Goal: Transaction & Acquisition: Book appointment/travel/reservation

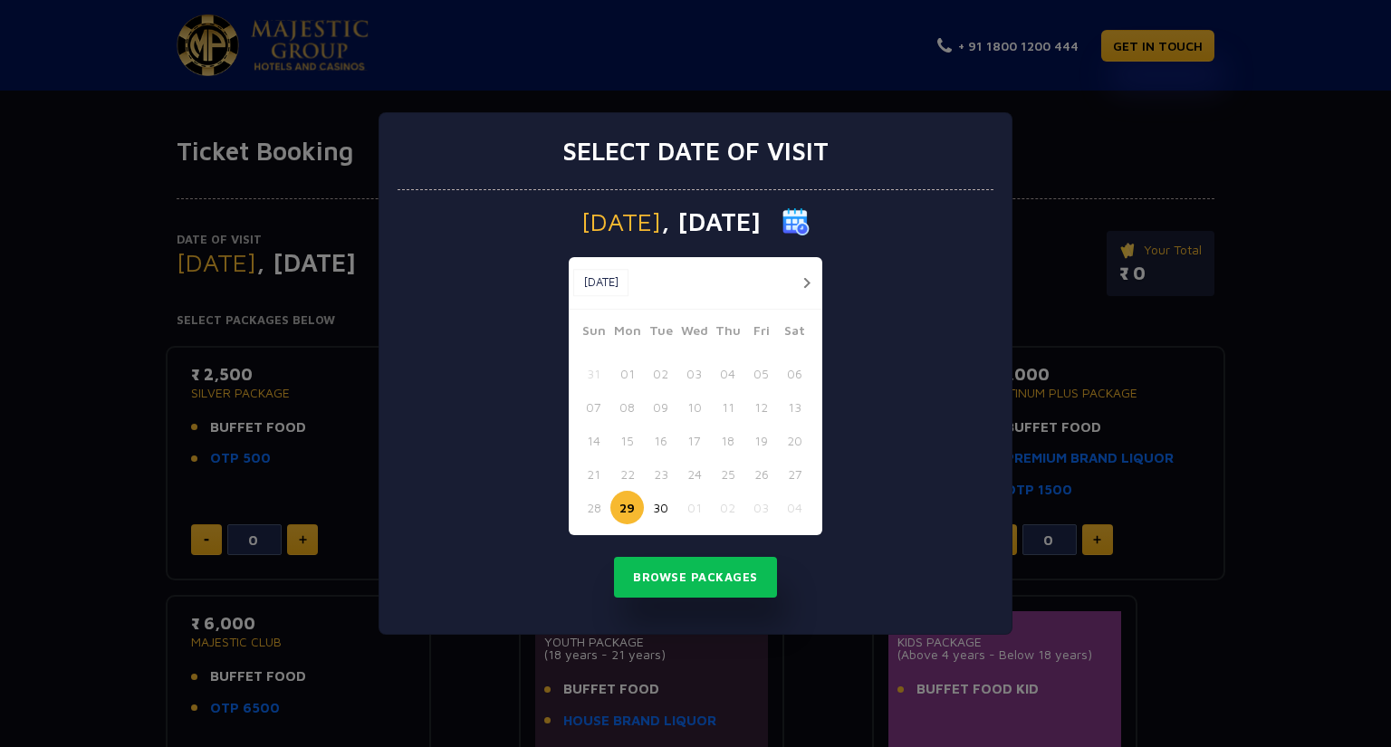
click at [806, 282] on button "button" at bounding box center [806, 283] width 23 height 23
click at [665, 508] on button "28" at bounding box center [660, 507] width 33 height 33
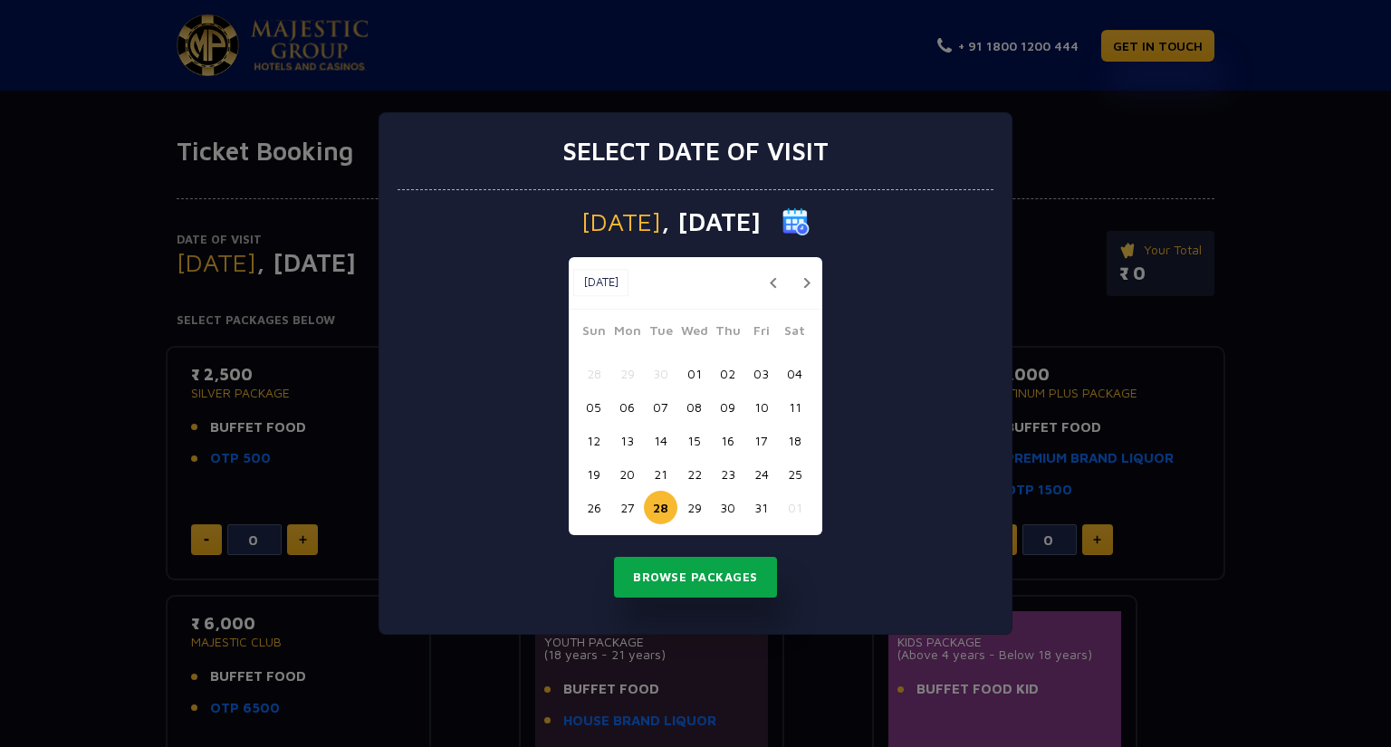
click at [694, 581] on button "Browse Packages" at bounding box center [695, 578] width 163 height 42
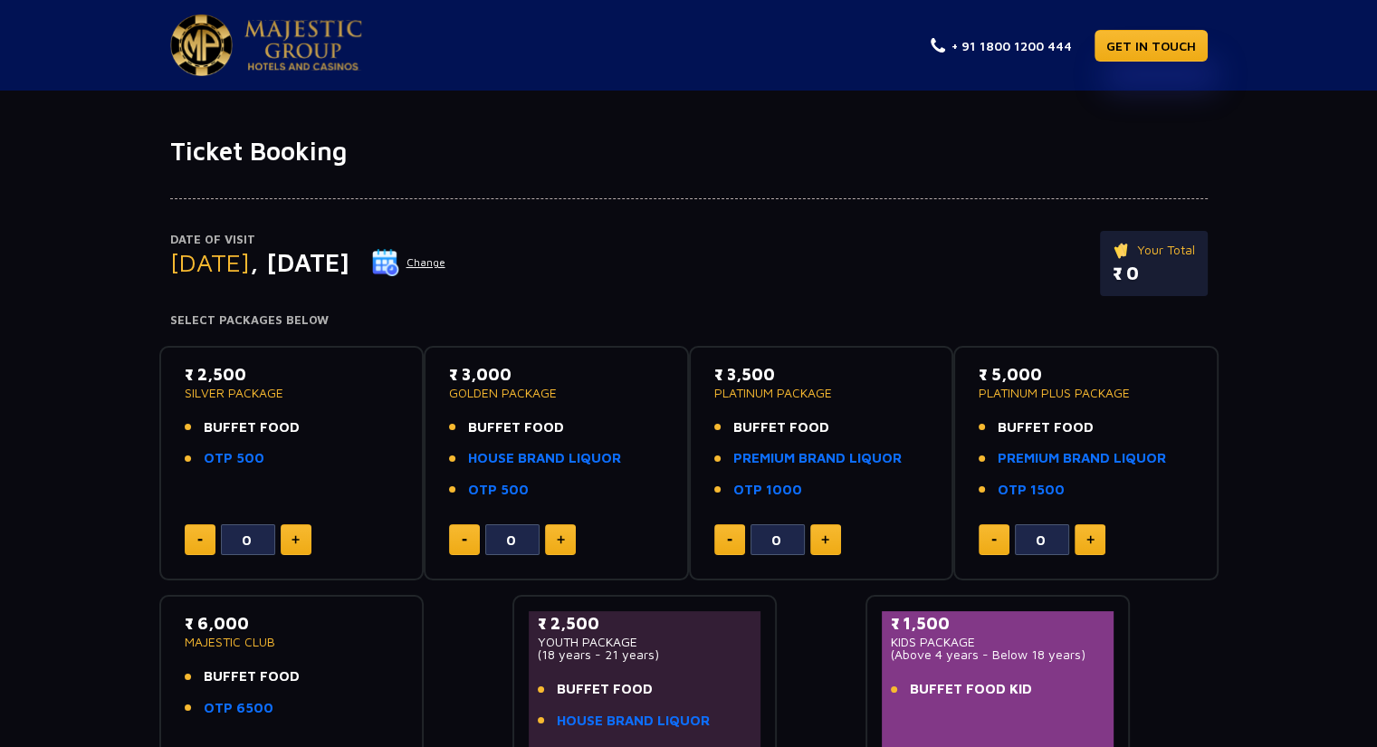
drag, startPoint x: 183, startPoint y: 392, endPoint x: 326, endPoint y: 385, distance: 143.2
click at [326, 385] on div "₹ 2,500 SILVER PACKAGE BUFFET FOOD OTP 500 0" at bounding box center [292, 463] width 233 height 203
drag, startPoint x: 712, startPoint y: 378, endPoint x: 805, endPoint y: 374, distance: 93.3
click at [805, 374] on div "₹ 3,500 PLATINUM PACKAGE BUFFET FOOD PREMIUM BRAND LIQUOR OTP 1000 0" at bounding box center [821, 463] width 233 height 203
click at [816, 325] on h4 "Select Packages Below" at bounding box center [689, 320] width 1038 height 14
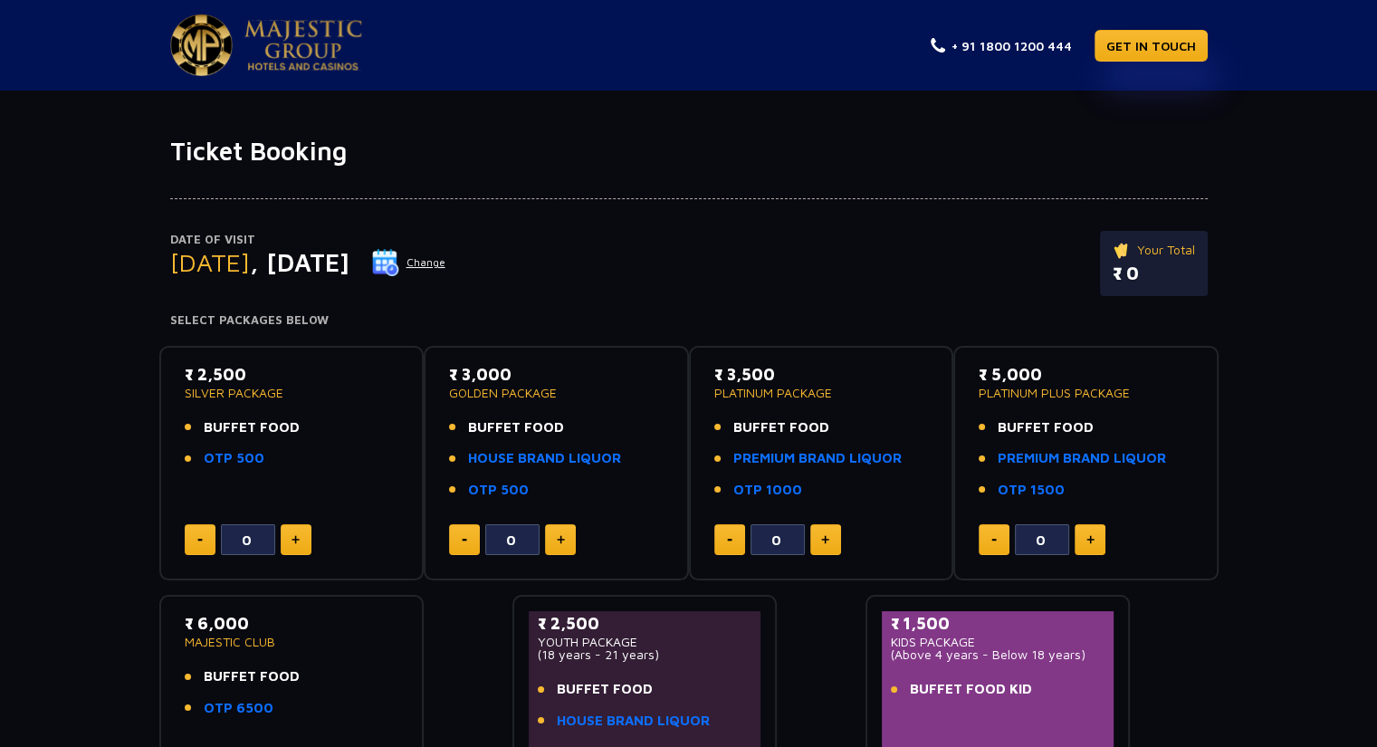
drag, startPoint x: 458, startPoint y: 377, endPoint x: 532, endPoint y: 372, distance: 74.4
click at [532, 372] on p "₹ 3,000" at bounding box center [556, 374] width 215 height 24
drag, startPoint x: 723, startPoint y: 374, endPoint x: 856, endPoint y: 371, distance: 132.2
click at [856, 371] on p "₹ 3,500" at bounding box center [821, 374] width 215 height 24
click at [1296, 290] on div "Date of Visit [DATE] Change Your Total ₹ 0 Select Packages Below ₹ 2,500 SILVER…" at bounding box center [688, 490] width 1377 height 646
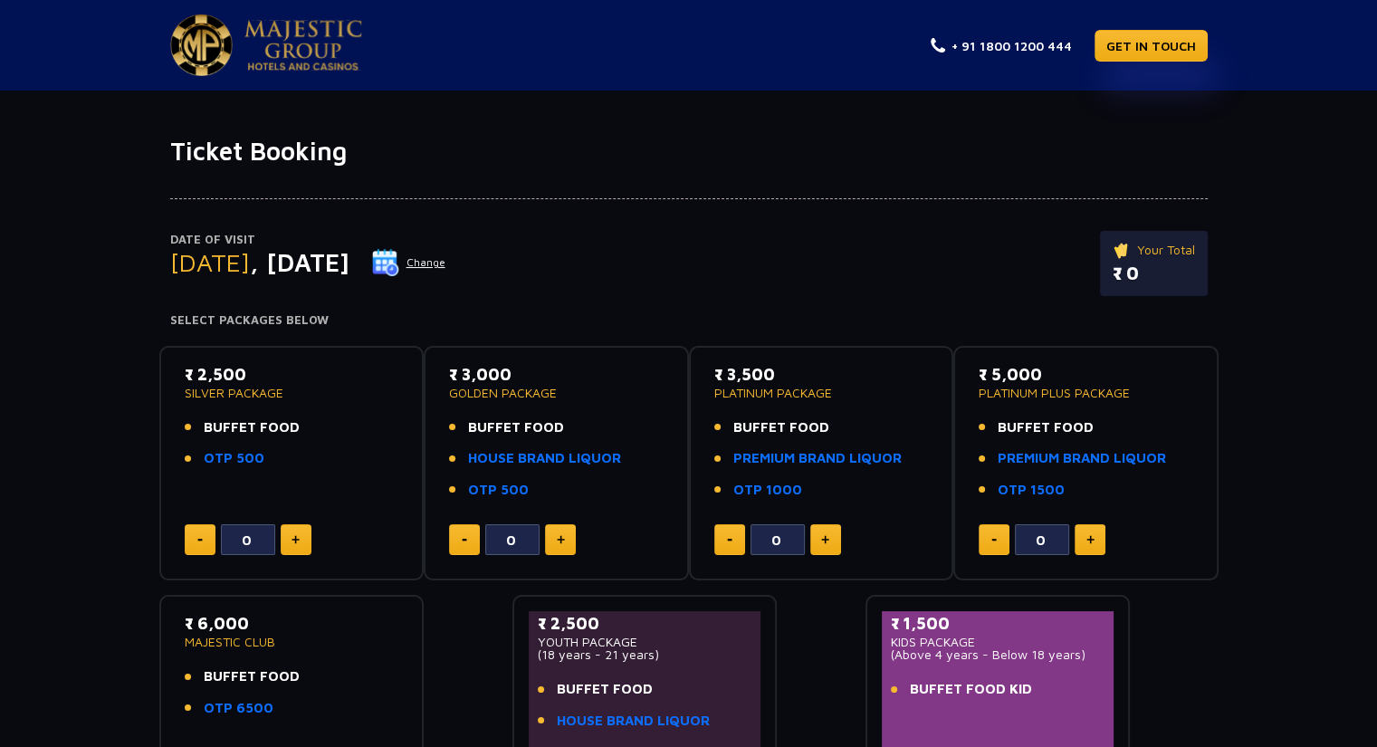
drag, startPoint x: 197, startPoint y: 378, endPoint x: 290, endPoint y: 374, distance: 92.4
click at [290, 374] on p "₹ 2,500" at bounding box center [292, 374] width 215 height 24
click at [100, 399] on div "Date of Visit [DATE] Change Your Total ₹ 0 Select Packages Below ₹ 2,500 SILVER…" at bounding box center [688, 490] width 1377 height 646
drag, startPoint x: 187, startPoint y: 372, endPoint x: 298, endPoint y: 368, distance: 110.5
click at [298, 368] on p "₹ 2,500" at bounding box center [292, 374] width 215 height 24
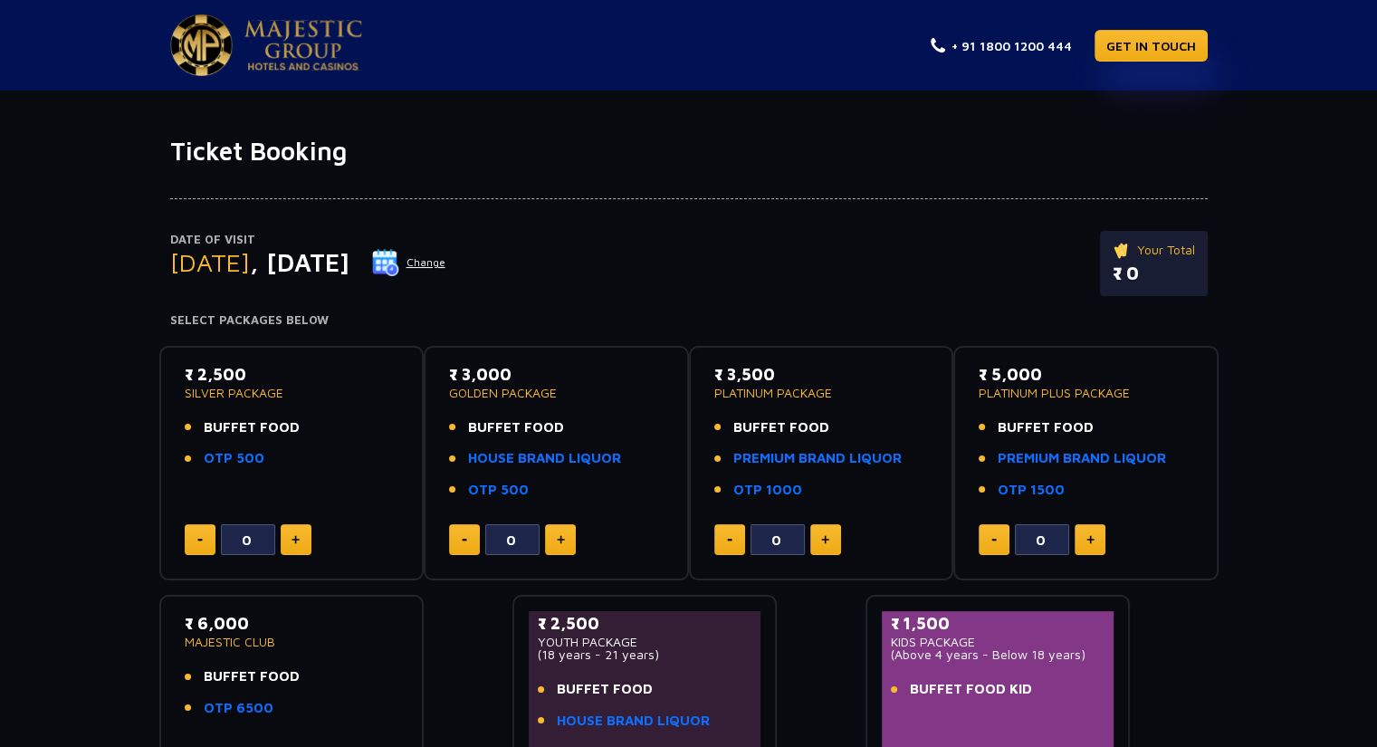
drag, startPoint x: 464, startPoint y: 379, endPoint x: 531, endPoint y: 377, distance: 66.1
click at [531, 377] on p "₹ 3,000" at bounding box center [556, 374] width 215 height 24
click at [553, 309] on div "Date of Visit [DATE] Change Your Total ₹ 0" at bounding box center [689, 272] width 1038 height 83
drag, startPoint x: 462, startPoint y: 373, endPoint x: 516, endPoint y: 372, distance: 54.3
click at [516, 372] on p "₹ 3,000" at bounding box center [556, 374] width 215 height 24
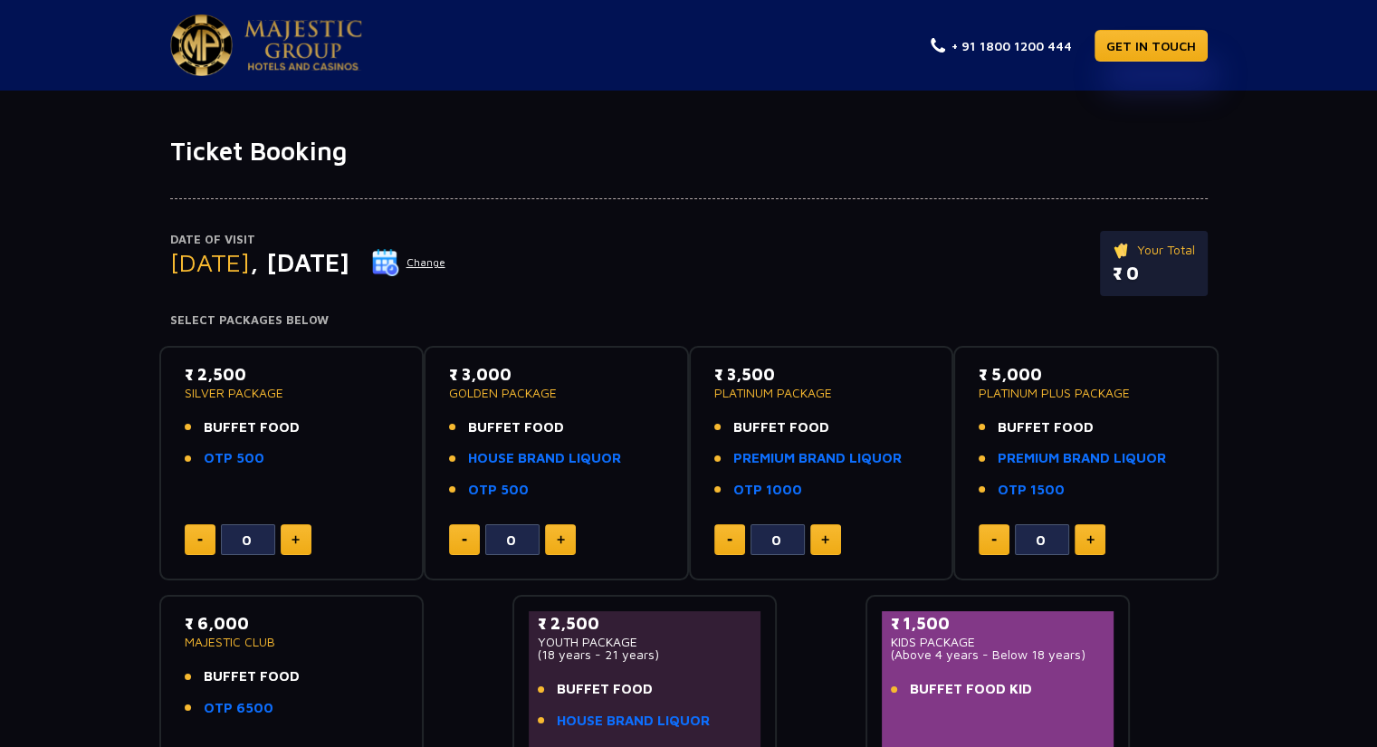
click at [474, 371] on p "₹ 3,000" at bounding box center [556, 374] width 215 height 24
drag, startPoint x: 462, startPoint y: 377, endPoint x: 541, endPoint y: 373, distance: 79.8
click at [541, 373] on p "₹ 3,000" at bounding box center [556, 374] width 215 height 24
click at [540, 312] on div "Date of Visit [DATE] Change Your Total ₹ 0" at bounding box center [689, 272] width 1038 height 83
drag, startPoint x: 462, startPoint y: 377, endPoint x: 558, endPoint y: 370, distance: 96.2
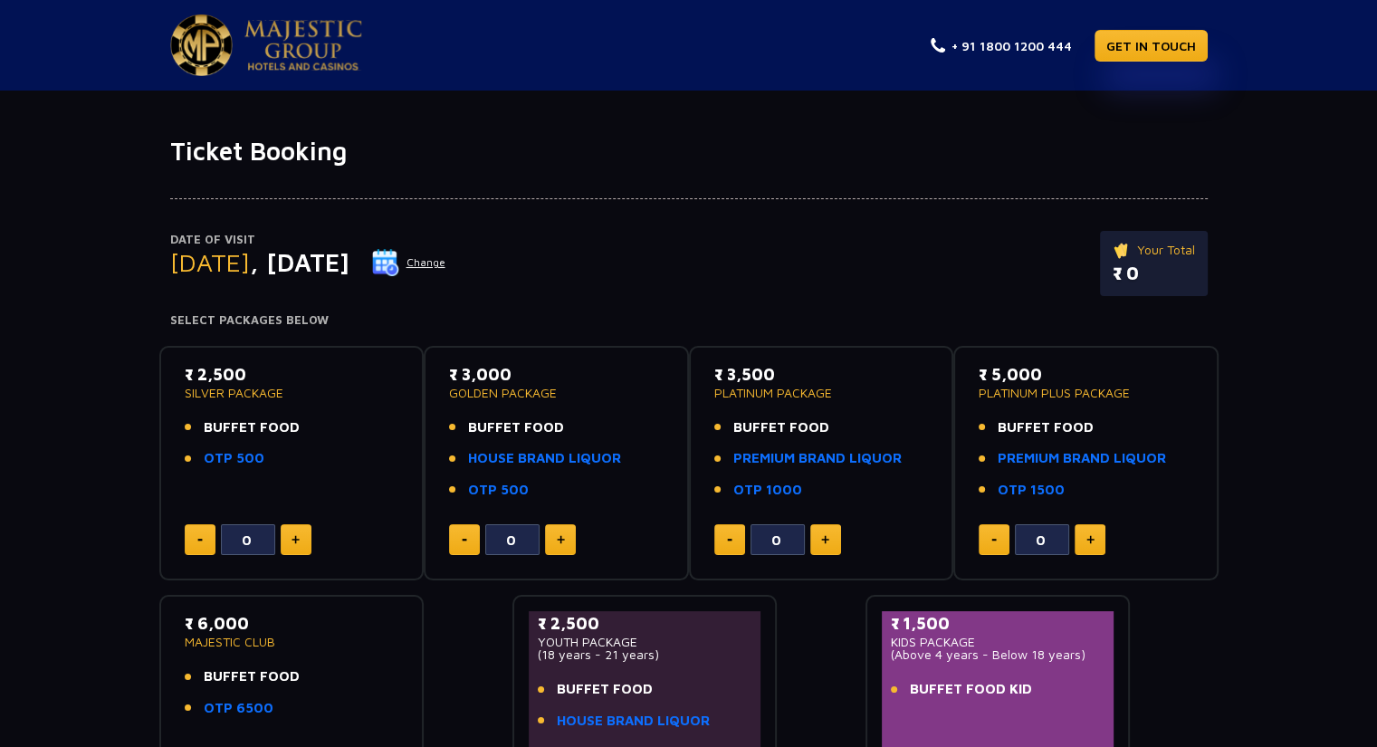
click at [558, 370] on p "₹ 3,000" at bounding box center [556, 374] width 215 height 24
click at [590, 329] on div "Date of Visit [DATE] Change Your Total ₹ 0 Select Packages Below ₹ 2,500 SILVER…" at bounding box center [688, 490] width 1377 height 646
drag, startPoint x: 195, startPoint y: 377, endPoint x: 271, endPoint y: 375, distance: 76.1
click at [271, 375] on p "₹ 2,500" at bounding box center [292, 374] width 215 height 24
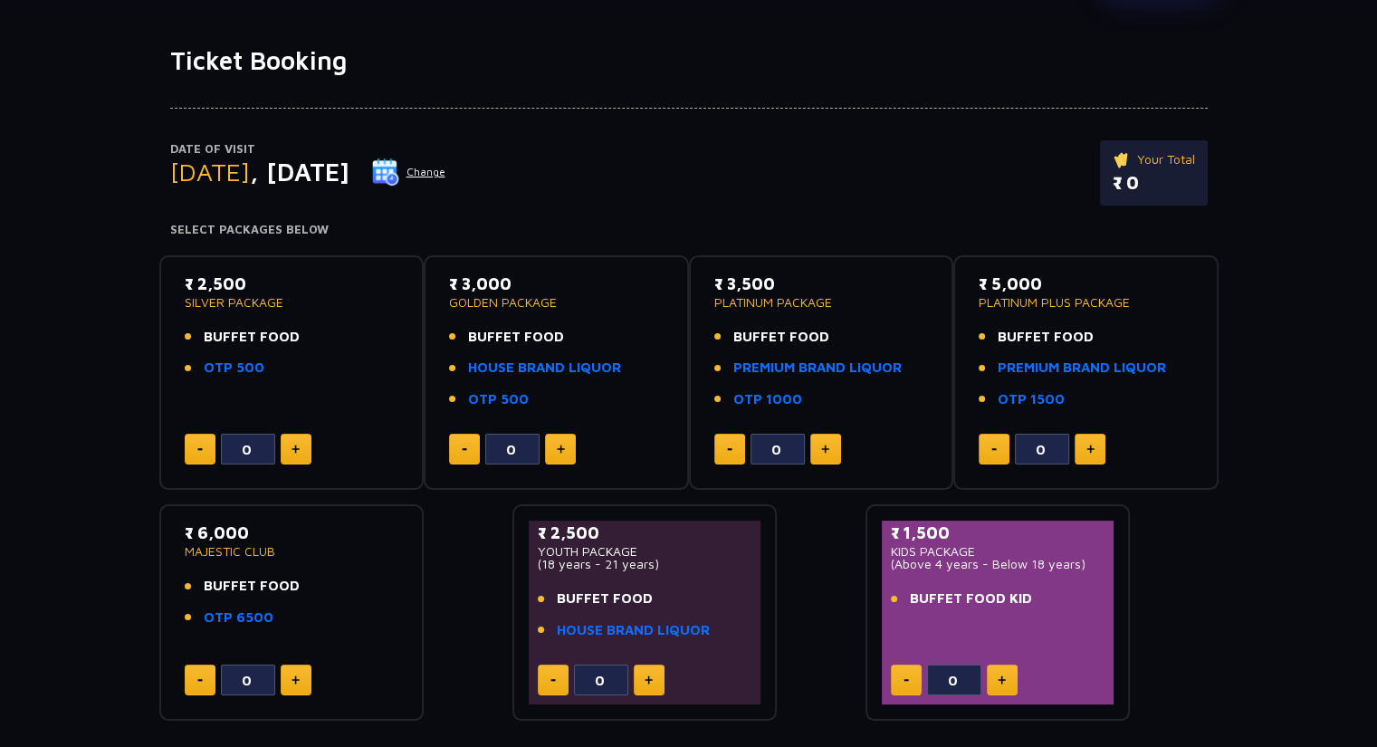
drag, startPoint x: 464, startPoint y: 282, endPoint x: 540, endPoint y: 282, distance: 75.1
click at [540, 282] on p "₹ 3,000" at bounding box center [556, 284] width 215 height 24
drag, startPoint x: 904, startPoint y: 526, endPoint x: 990, endPoint y: 524, distance: 86.9
click at [990, 524] on p "₹ 1,500" at bounding box center [998, 533] width 215 height 24
drag, startPoint x: 896, startPoint y: 567, endPoint x: 1076, endPoint y: 568, distance: 180.2
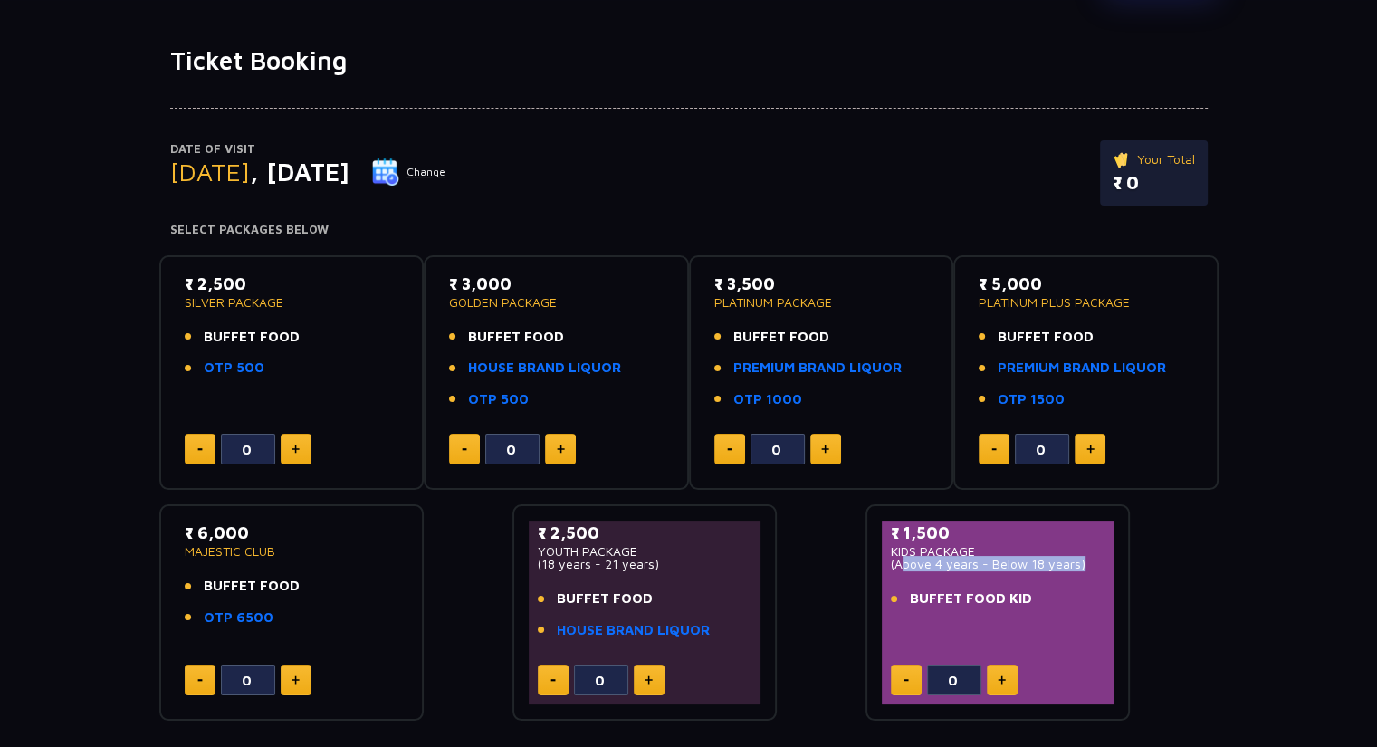
click at [1076, 568] on p "(Above 4 years - Below 18 years)" at bounding box center [998, 564] width 215 height 13
click at [1093, 591] on li "BUFFET FOOD KID" at bounding box center [998, 598] width 215 height 21
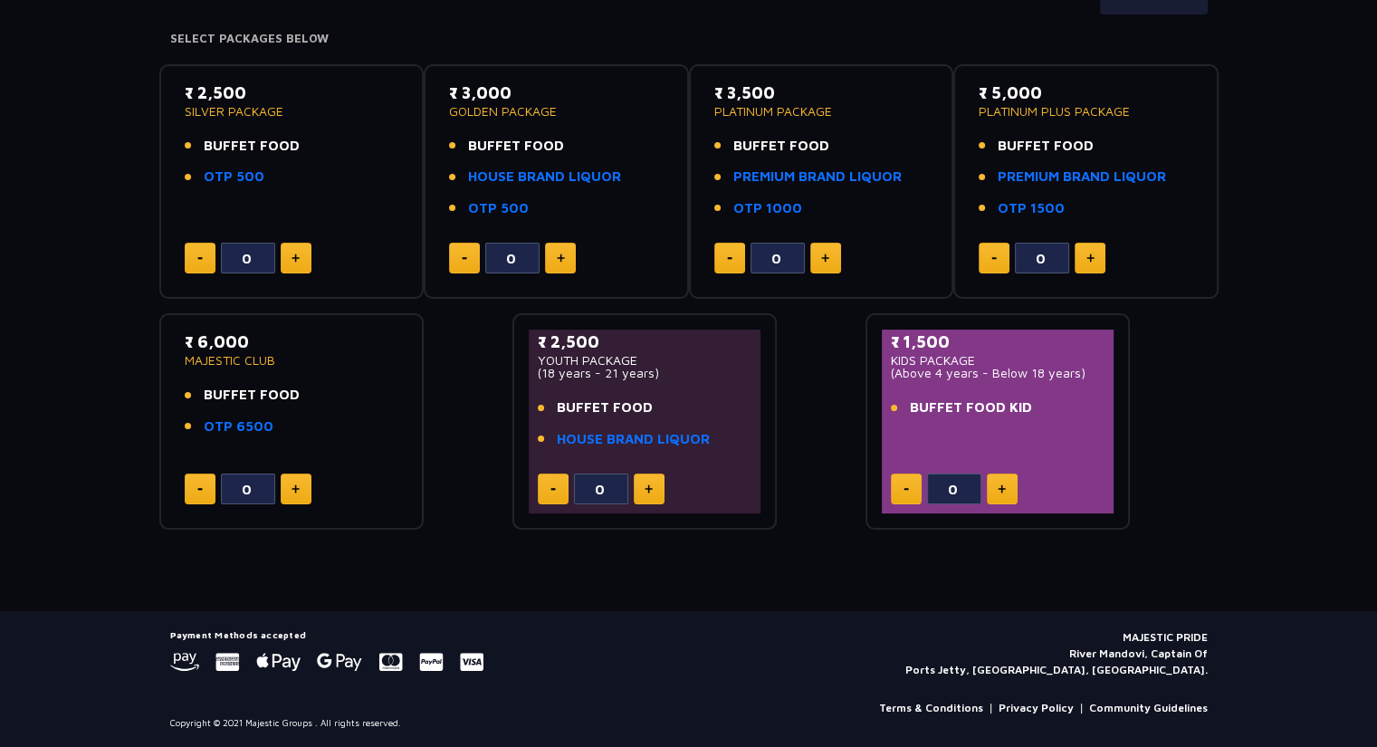
scroll to position [0, 0]
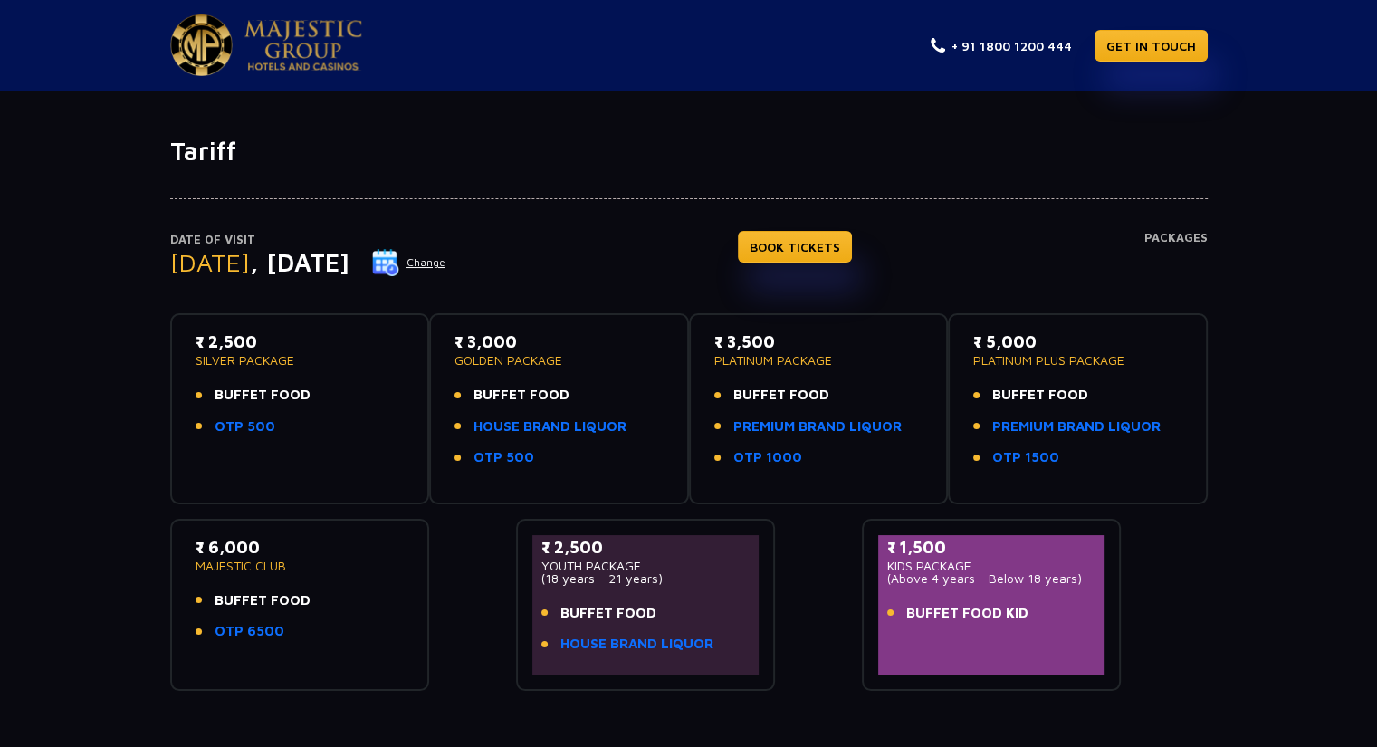
click at [283, 42] on img at bounding box center [303, 45] width 118 height 51
